Goal: Communication & Community: Connect with others

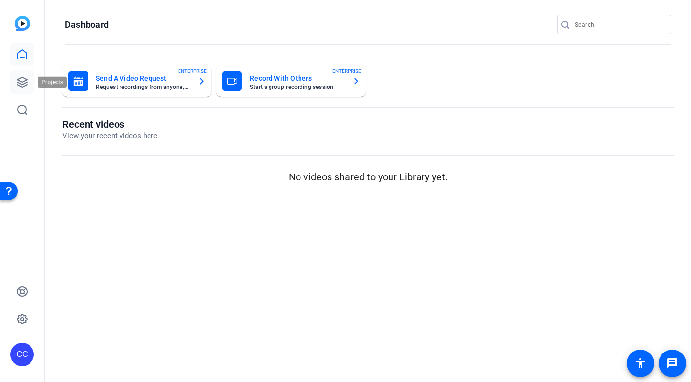
click at [21, 83] on icon at bounding box center [22, 82] width 12 height 12
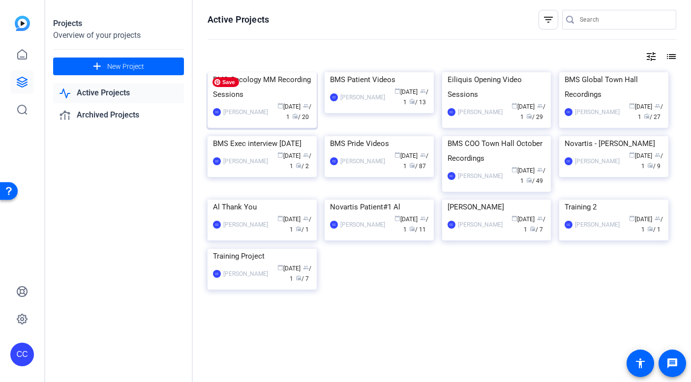
click at [261, 72] on img at bounding box center [262, 72] width 109 height 0
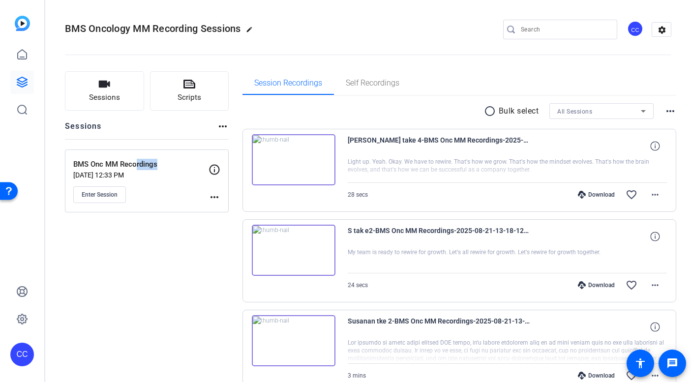
click at [133, 170] on div "BMS Onc MM Recordings Aug 18, 2025 @ 12:33 PM Enter Session" at bounding box center [140, 181] width 135 height 44
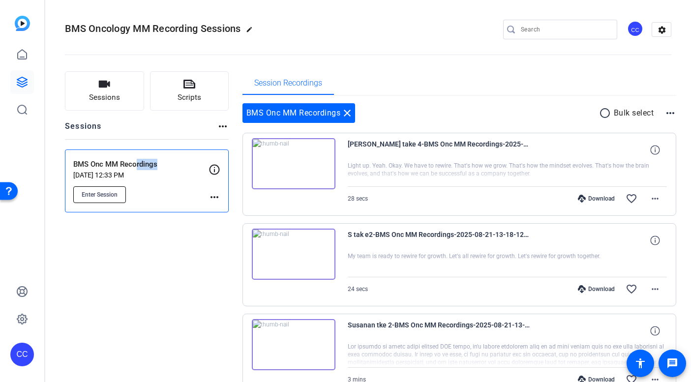
click at [106, 197] on span "Enter Session" at bounding box center [100, 195] width 36 height 8
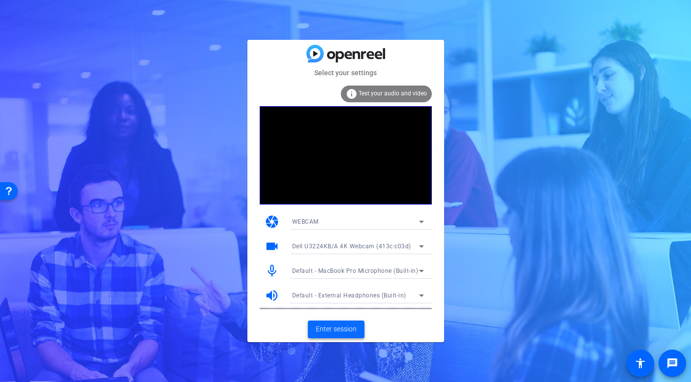
click at [342, 328] on span "Enter session" at bounding box center [336, 329] width 41 height 10
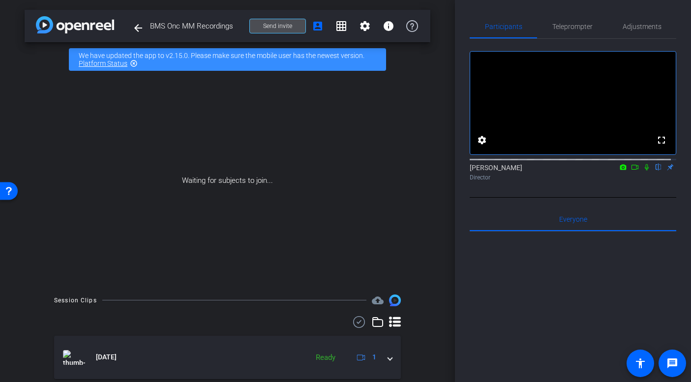
click at [273, 27] on span "Send invite" at bounding box center [277, 26] width 29 height 8
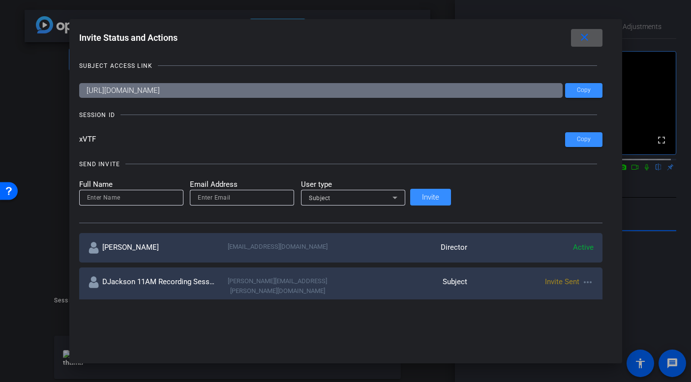
click at [176, 201] on input at bounding box center [131, 198] width 89 height 12
click at [253, 196] on input "email" at bounding box center [242, 198] width 89 height 12
paste input "[PERSON_NAME][EMAIL_ADDRESS][PERSON_NAME][DOMAIN_NAME]"
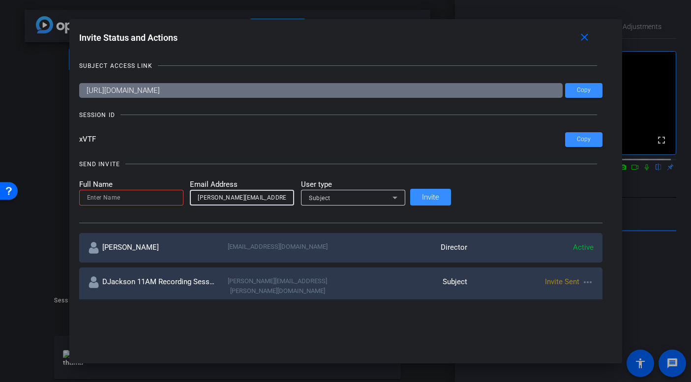
type input "[PERSON_NAME][EMAIL_ADDRESS][PERSON_NAME][DOMAIN_NAME]"
click at [176, 196] on input at bounding box center [131, 198] width 89 height 12
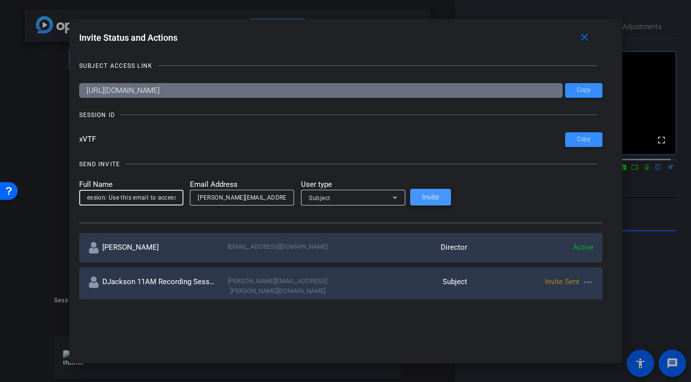
type input "CHuntsman 1PM Recording Session: Use this email to access"
click at [440, 196] on span "Invite" at bounding box center [430, 197] width 17 height 7
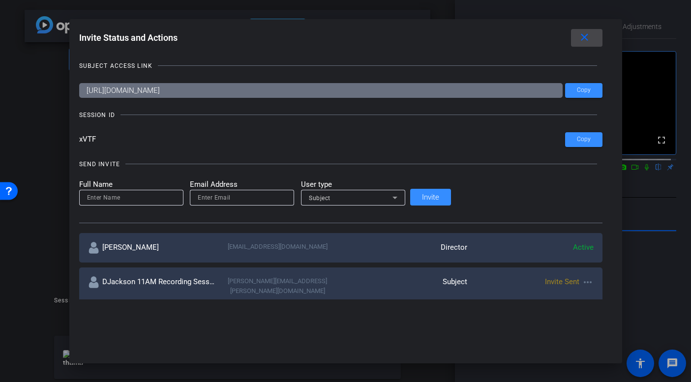
click at [579, 38] on mat-icon "close" at bounding box center [585, 37] width 12 height 12
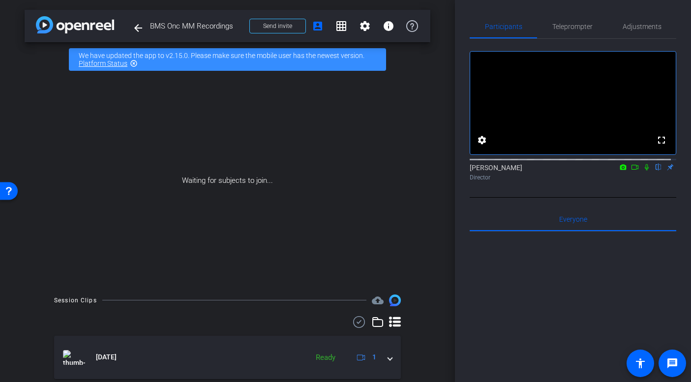
click at [632, 171] on icon at bounding box center [635, 167] width 8 height 7
click at [655, 171] on icon at bounding box center [659, 167] width 8 height 7
